Goal: Navigation & Orientation: Find specific page/section

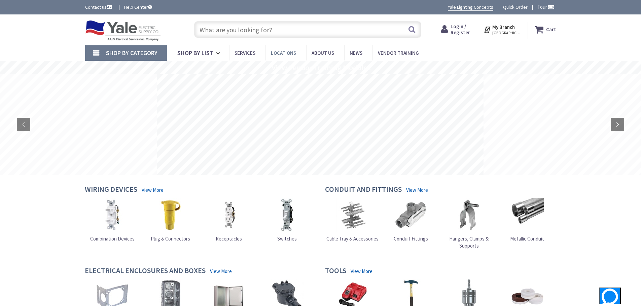
click at [275, 52] on span "Locations" at bounding box center [283, 53] width 25 height 6
click at [287, 51] on span "Locations" at bounding box center [283, 53] width 25 height 6
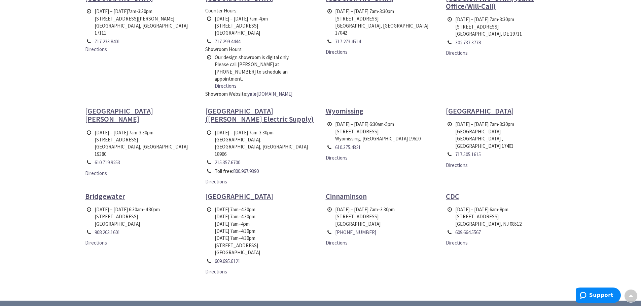
scroll to position [34, 0]
